Goal: Check status: Check status

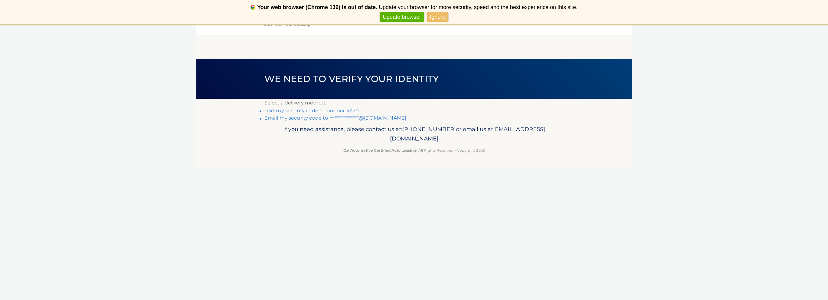
click at [301, 110] on link "Text my security code to xxx-xxx-4470" at bounding box center [311, 111] width 95 height 6
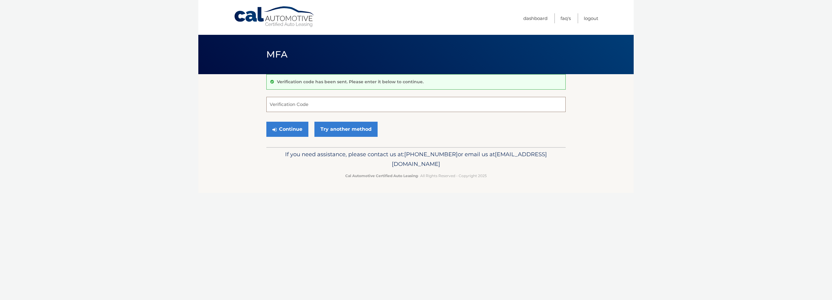
click at [332, 102] on input "Verification Code" at bounding box center [415, 104] width 299 height 15
type input "022612"
click at [270, 130] on button "Continue" at bounding box center [287, 129] width 42 height 15
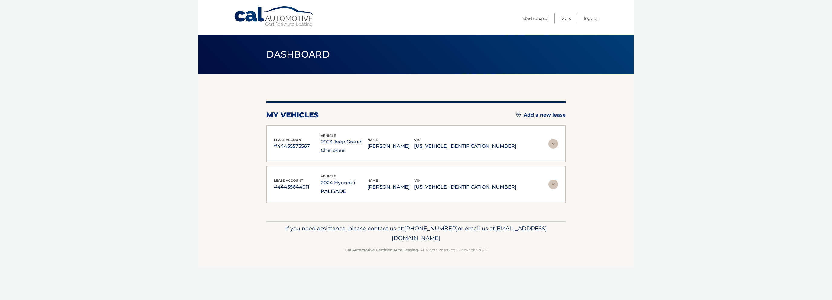
click at [432, 156] on div "lease account #44455573567 vehicle 2023 Jeep Grand Cherokee name [PERSON_NAME] …" at bounding box center [415, 143] width 299 height 37
click at [555, 143] on img at bounding box center [554, 144] width 10 height 10
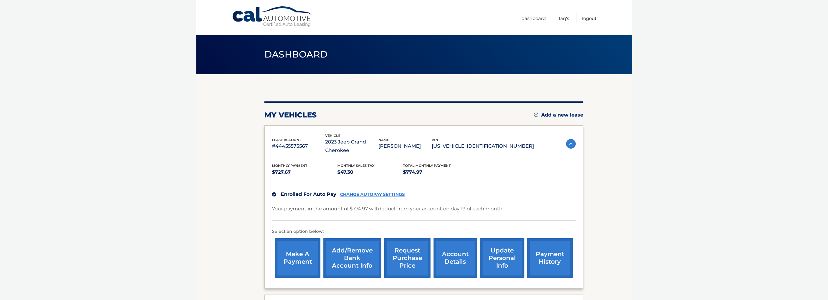
scroll to position [60, 0]
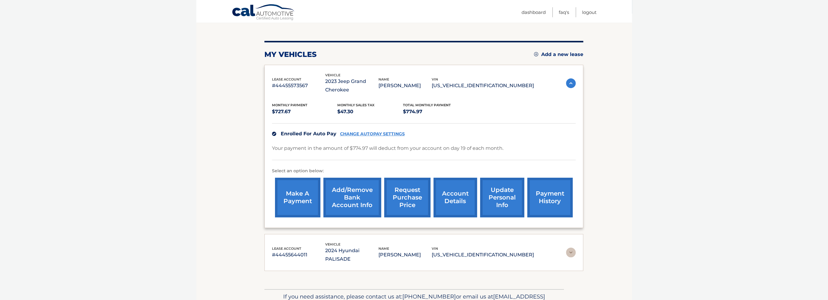
click at [448, 208] on link "account details" at bounding box center [455, 198] width 44 height 40
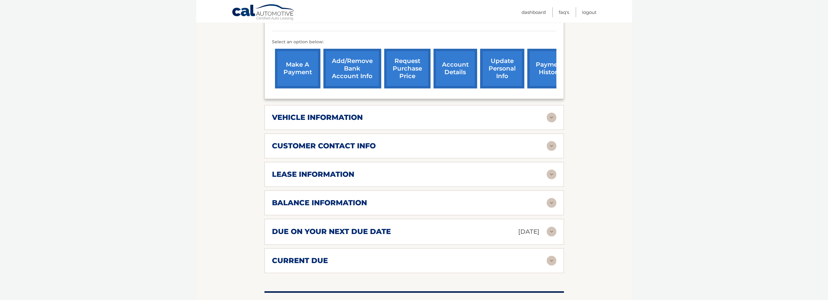
scroll to position [212, 0]
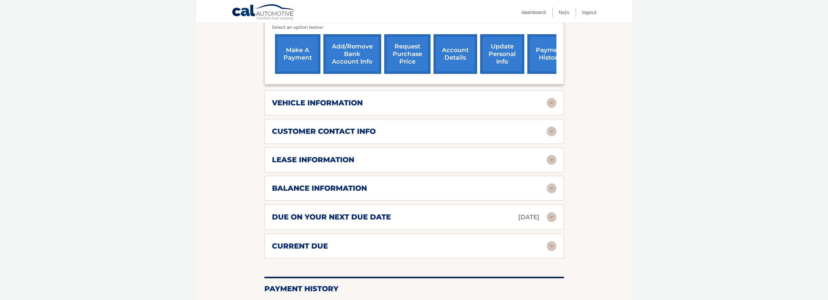
click at [380, 163] on div "lease information" at bounding box center [409, 159] width 275 height 9
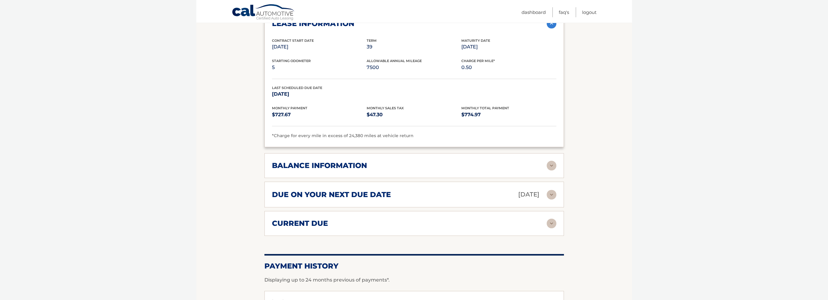
scroll to position [333, 0]
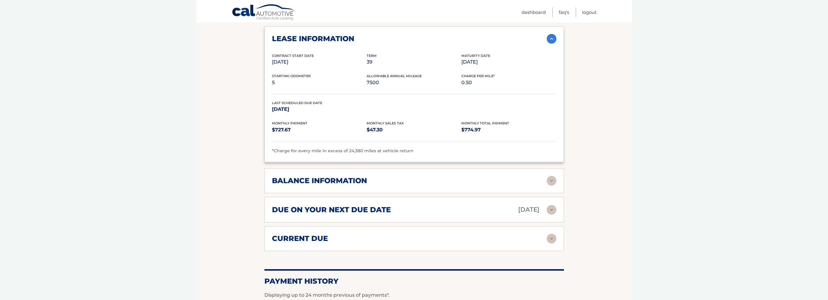
click at [335, 176] on h2 "balance information" at bounding box center [319, 180] width 95 height 9
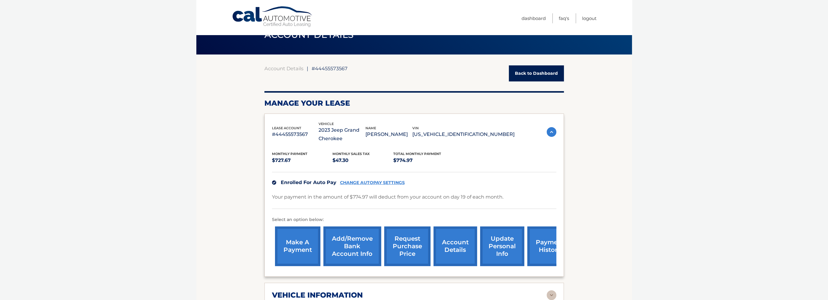
scroll to position [30, 0]
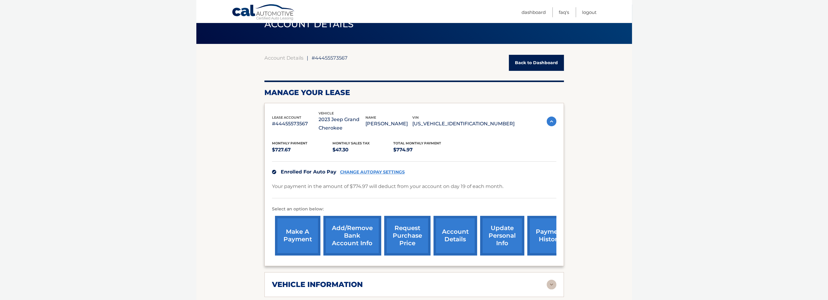
click at [407, 246] on link "request purchase price" at bounding box center [407, 236] width 46 height 40
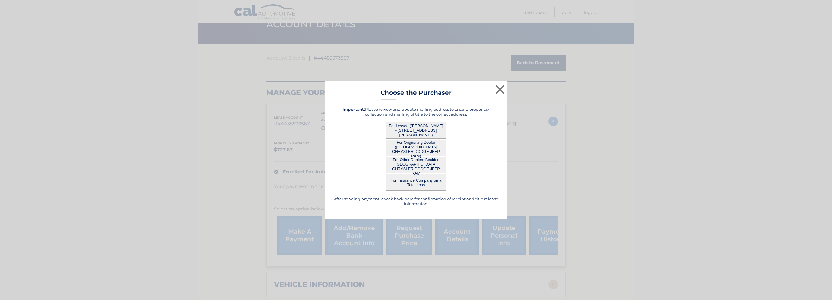
click at [423, 166] on button "For Other Dealers Besides [GEOGRAPHIC_DATA] CHRYSLER DODGE JEEP RAM" at bounding box center [416, 165] width 60 height 17
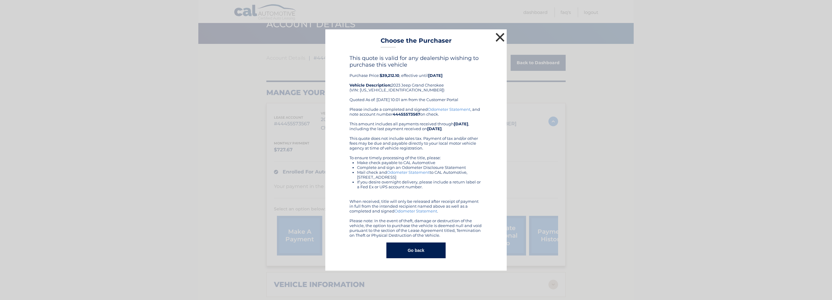
click at [499, 37] on button "×" at bounding box center [500, 37] width 12 height 12
